Goal: Submit feedback/report problem

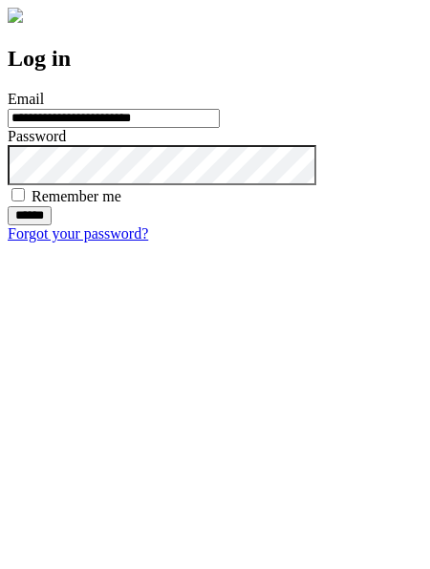
click at [52, 225] on input "******" at bounding box center [30, 215] width 44 height 19
